Goal: Information Seeking & Learning: Learn about a topic

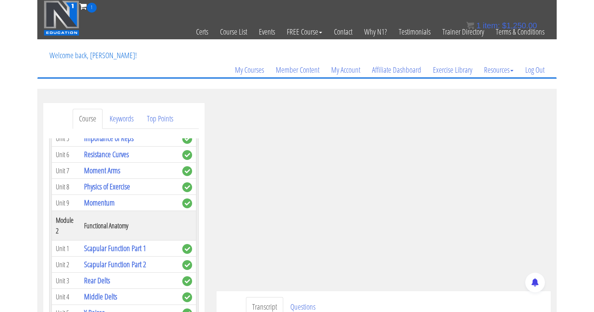
scroll to position [171, 0]
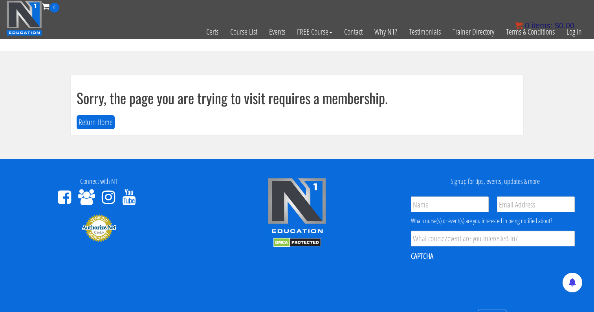
click at [570, 29] on bdi "$ 0.00" at bounding box center [565, 25] width 20 height 9
click at [570, 31] on link "Log In" at bounding box center [574, 32] width 27 height 39
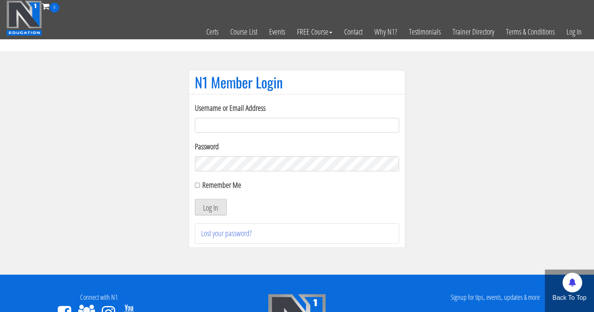
type input "[EMAIL_ADDRESS][DOMAIN_NAME]"
click at [214, 205] on button "Log In" at bounding box center [211, 207] width 32 height 17
click at [197, 187] on input "Remember Me" at bounding box center [197, 185] width 5 height 5
checkbox input "true"
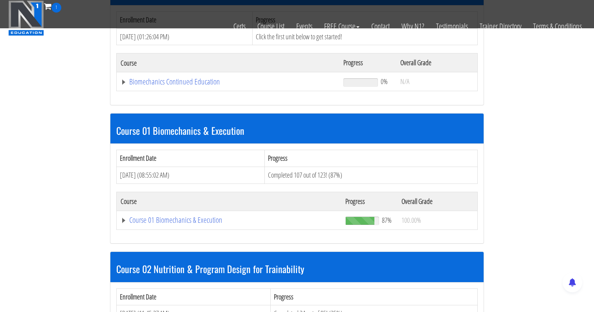
scroll to position [150, 0]
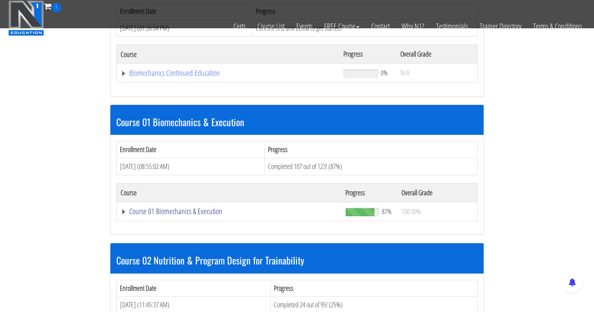
click at [177, 213] on link "Course 01 Biomechanics & Execution" at bounding box center [229, 212] width 217 height 8
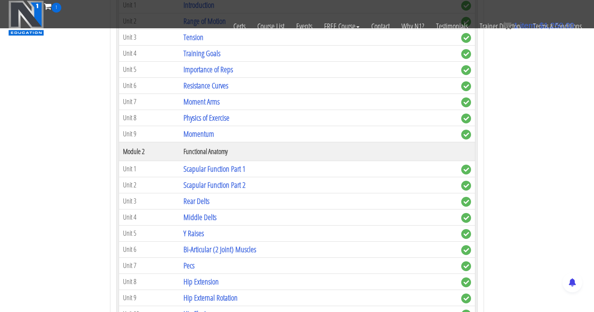
scroll to position [409, 0]
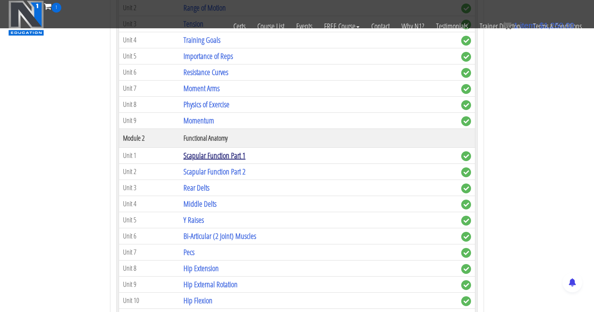
click at [220, 154] on link "Scapular Function Part 1" at bounding box center [215, 155] width 62 height 11
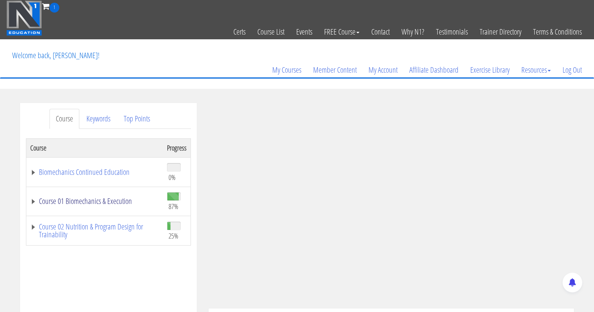
click at [40, 205] on link "Course 01 Biomechanics & Execution" at bounding box center [94, 201] width 129 height 8
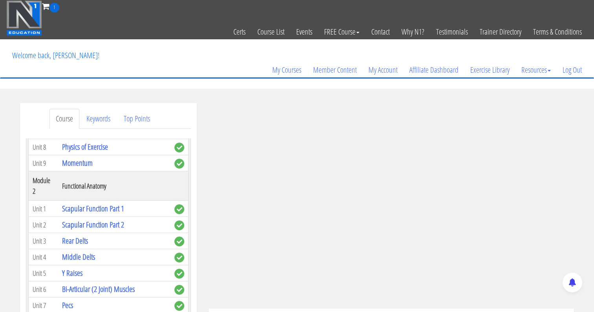
scroll to position [226, 0]
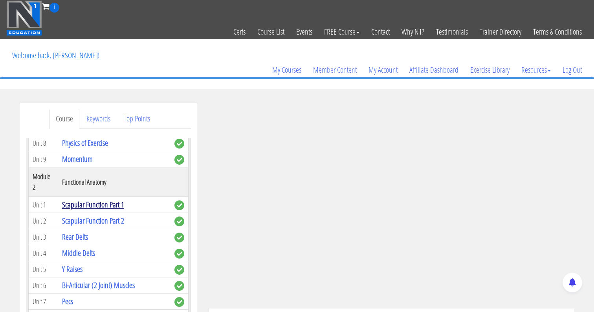
click at [88, 199] on link "Scapular Function Part 1" at bounding box center [93, 204] width 62 height 11
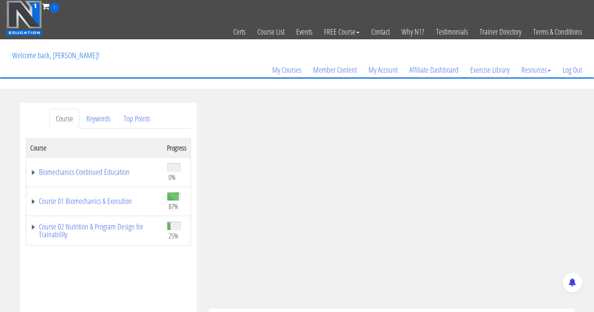
click at [37, 208] on td "Course 01 Biomechanics & Execution" at bounding box center [94, 201] width 137 height 29
click at [36, 204] on link "Course 01 Biomechanics & Execution" at bounding box center [94, 201] width 129 height 8
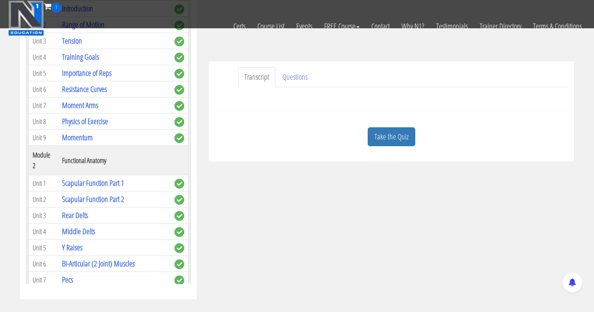
scroll to position [202, 0]
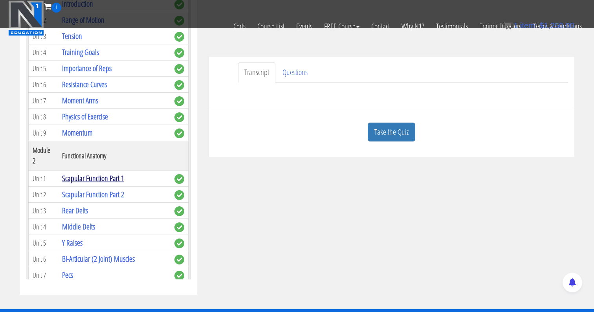
click at [123, 173] on link "Scapular Function Part 1" at bounding box center [93, 178] width 62 height 11
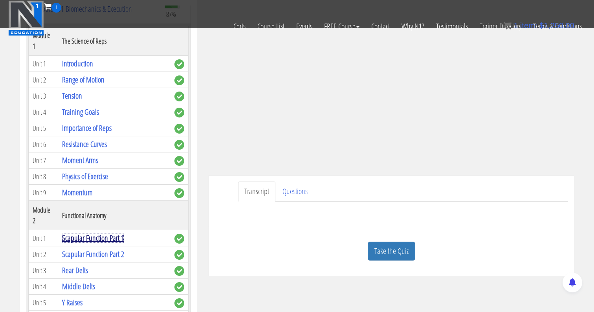
scroll to position [0, 0]
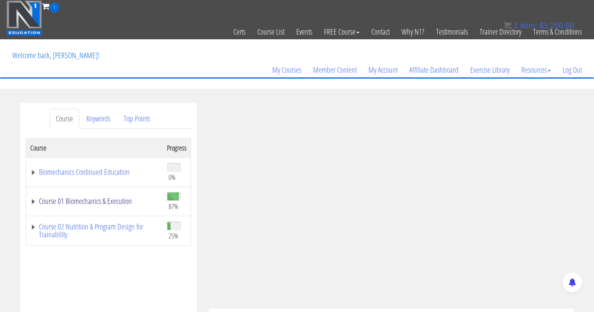
click at [32, 199] on link "Course 01 Biomechanics & Execution" at bounding box center [94, 201] width 129 height 8
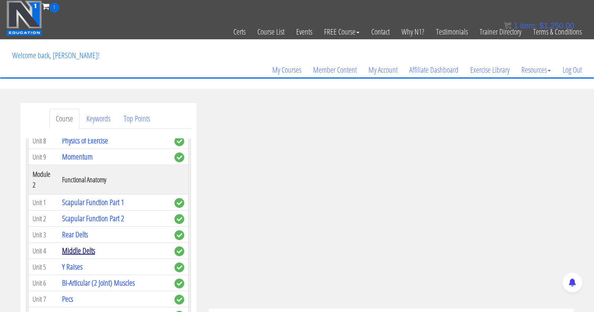
scroll to position [228, 0]
click at [90, 211] on td "Scapular Function Part 2" at bounding box center [114, 219] width 112 height 16
click at [90, 213] on link "Scapular Function Part 2" at bounding box center [93, 218] width 62 height 11
click at [89, 213] on link "Scapular Function Part 2" at bounding box center [93, 218] width 62 height 11
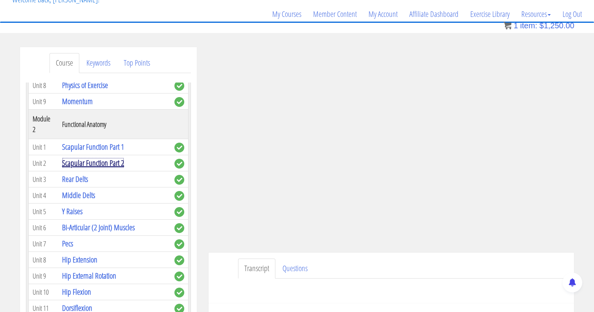
scroll to position [72, 0]
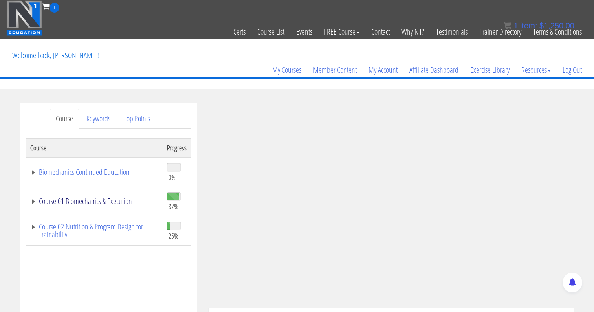
click at [34, 198] on link "Course 01 Biomechanics & Execution" at bounding box center [94, 201] width 129 height 8
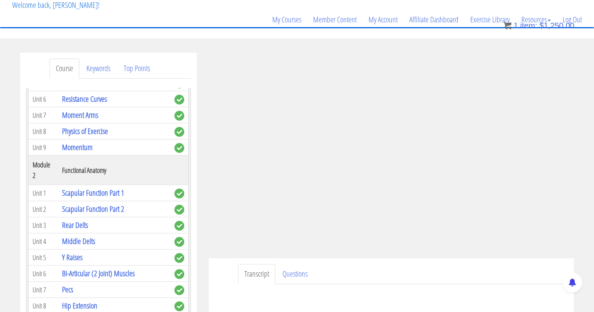
scroll to position [191, 0]
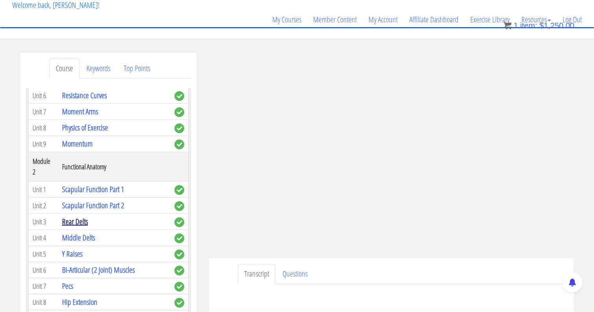
click at [66, 216] on link "Rear Delts" at bounding box center [75, 221] width 26 height 11
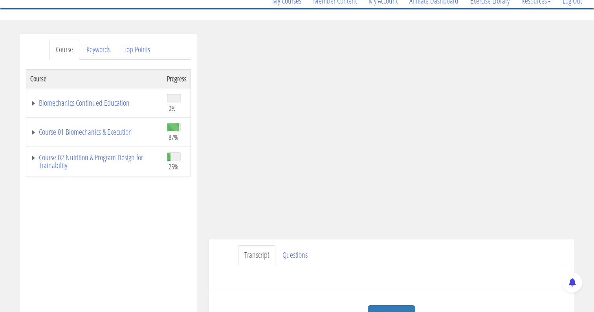
scroll to position [79, 0]
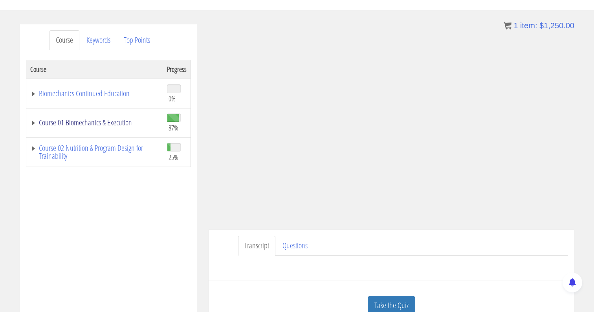
click at [37, 125] on link "Course 01 Biomechanics & Execution" at bounding box center [94, 123] width 129 height 8
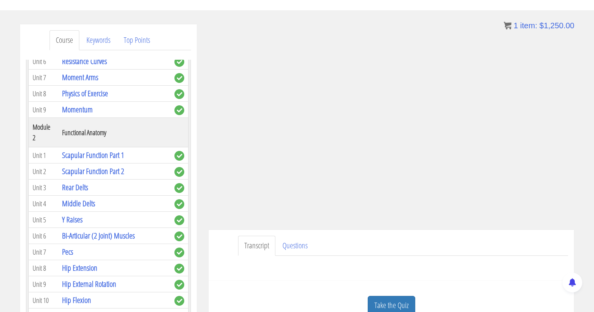
scroll to position [200, 0]
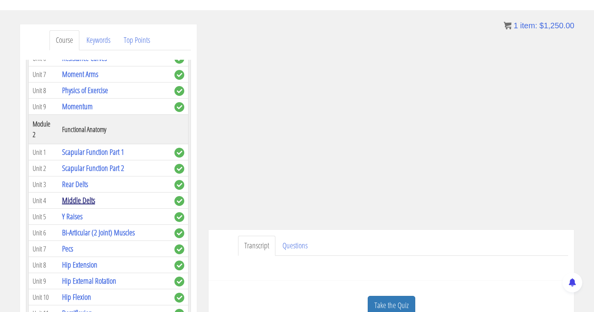
click at [69, 195] on link "Middle Delts" at bounding box center [78, 200] width 33 height 11
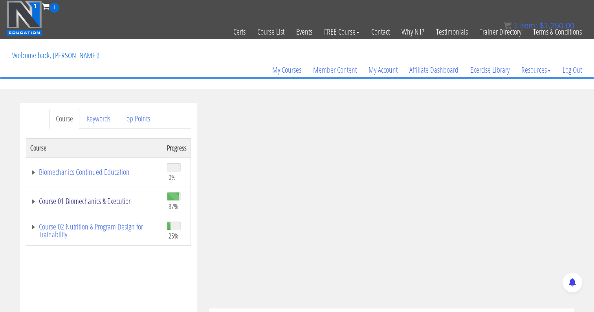
click at [33, 198] on link "Course 01 Biomechanics & Execution" at bounding box center [94, 201] width 129 height 8
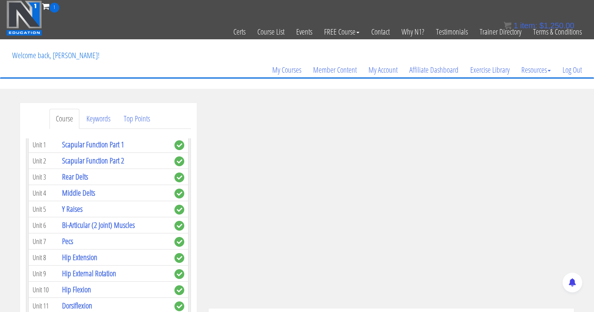
scroll to position [254, 0]
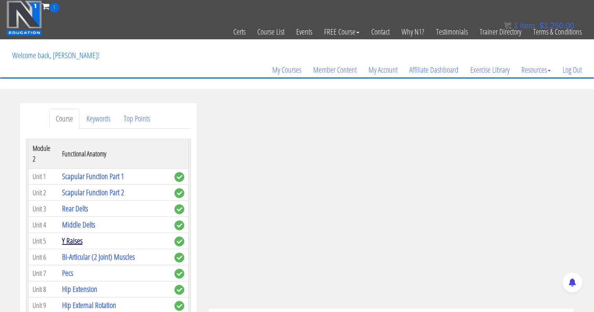
click at [80, 235] on link "Y Raises" at bounding box center [72, 240] width 20 height 11
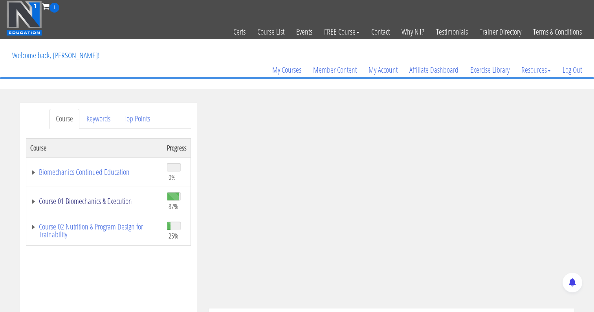
click at [34, 200] on link "Course 01 Biomechanics & Execution" at bounding box center [94, 201] width 129 height 8
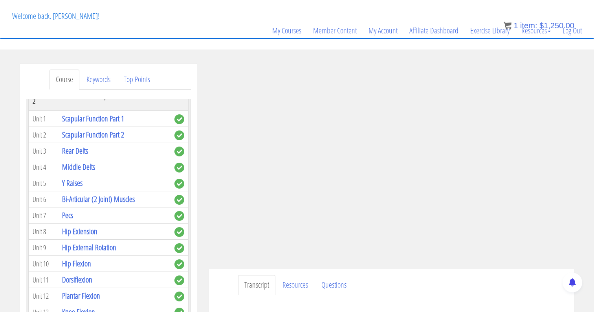
scroll to position [272, 0]
click at [73, 194] on link "Bi-Articular (2 Joint) Muscles" at bounding box center [98, 199] width 73 height 11
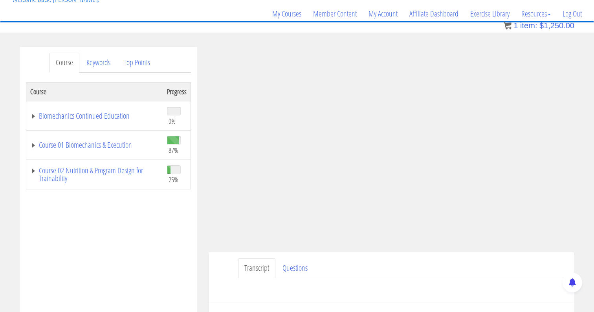
click at [38, 141] on td "Course 01 Biomechanics & Execution" at bounding box center [94, 144] width 137 height 29
click at [34, 147] on link "Course 01 Biomechanics & Execution" at bounding box center [94, 145] width 129 height 8
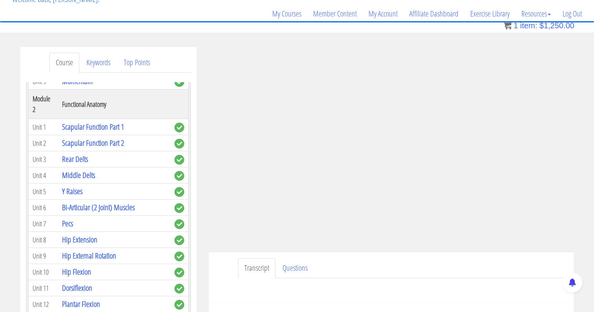
scroll to position [251, 0]
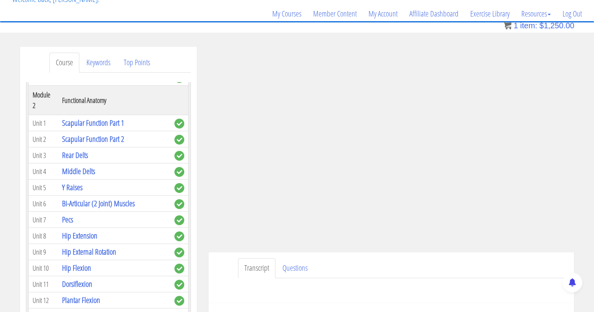
click at [125, 228] on td "Hip Extension" at bounding box center [114, 236] width 112 height 16
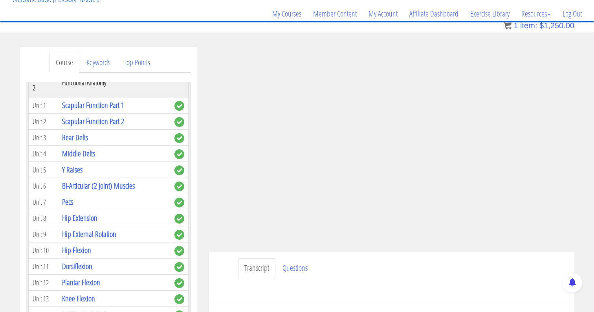
scroll to position [276, 0]
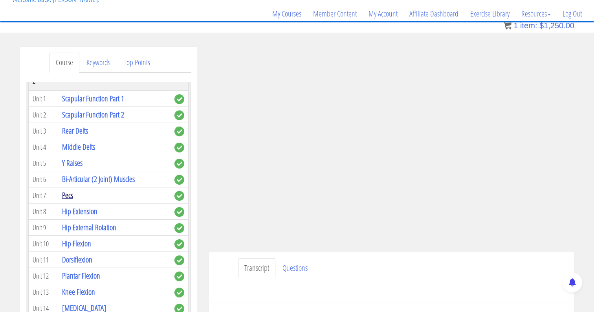
click at [70, 190] on link "Pecs" at bounding box center [67, 195] width 11 height 11
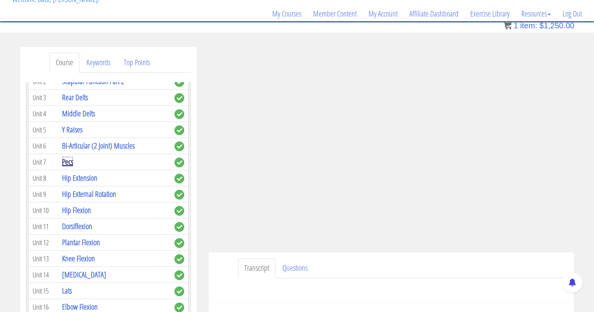
scroll to position [308, 0]
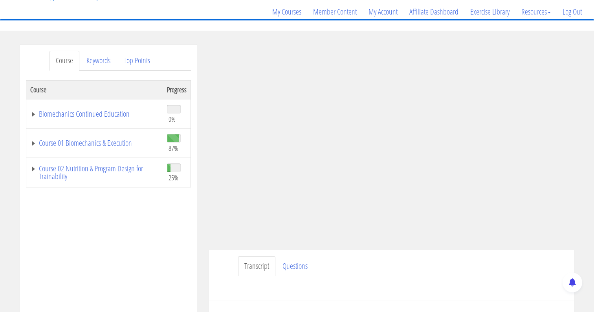
scroll to position [59, 0]
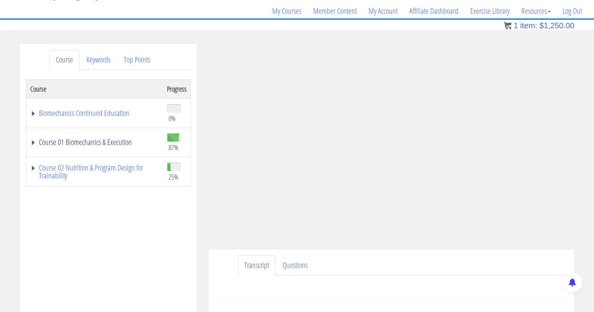
click at [32, 143] on link "Course 01 Biomechanics & Execution" at bounding box center [94, 142] width 129 height 8
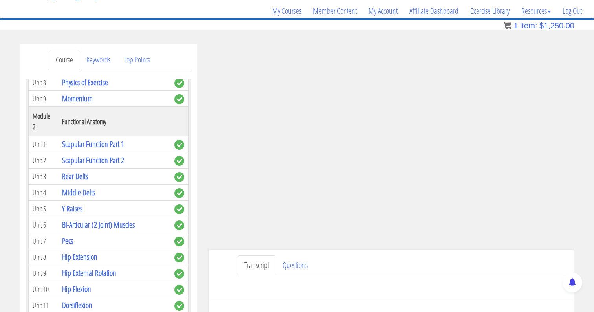
scroll to position [278, 0]
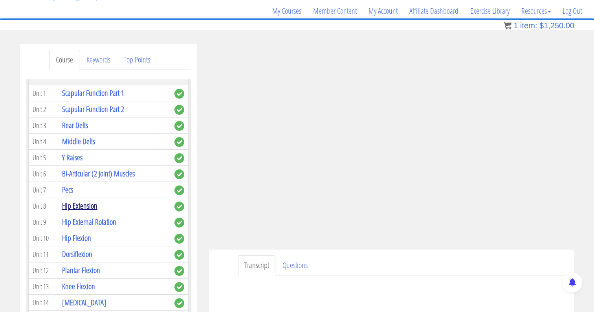
click at [70, 200] on link "Hip Extension" at bounding box center [79, 205] width 35 height 11
